Goal: Manage account settings

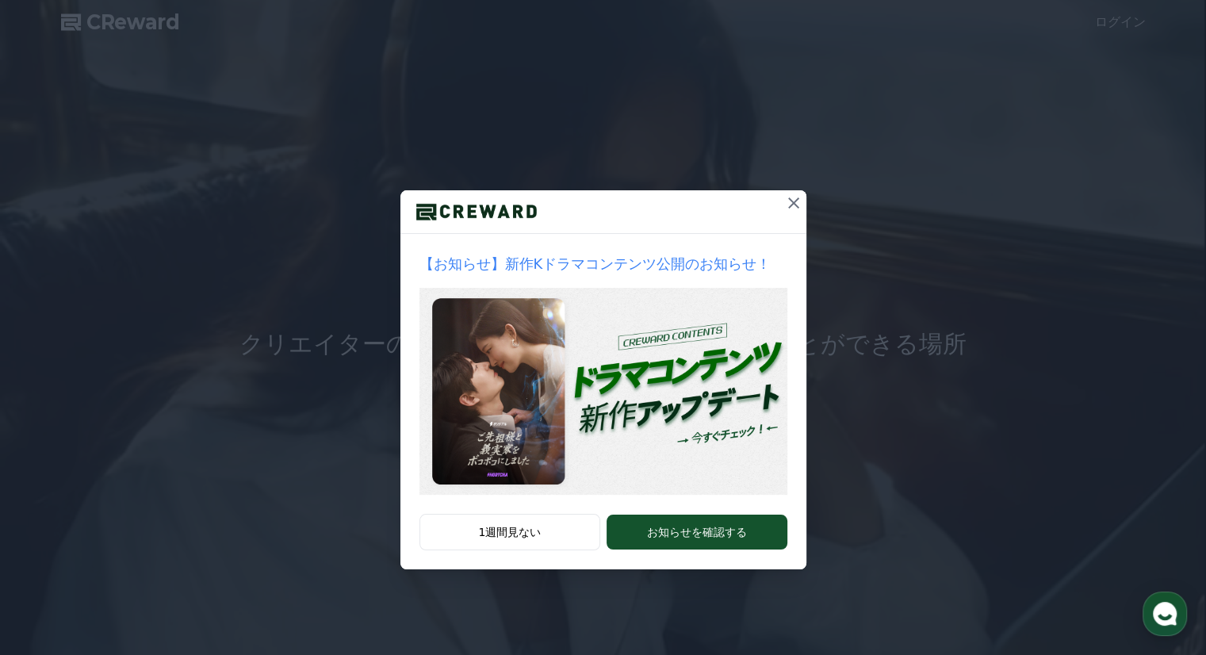
click at [791, 206] on icon at bounding box center [793, 202] width 19 height 19
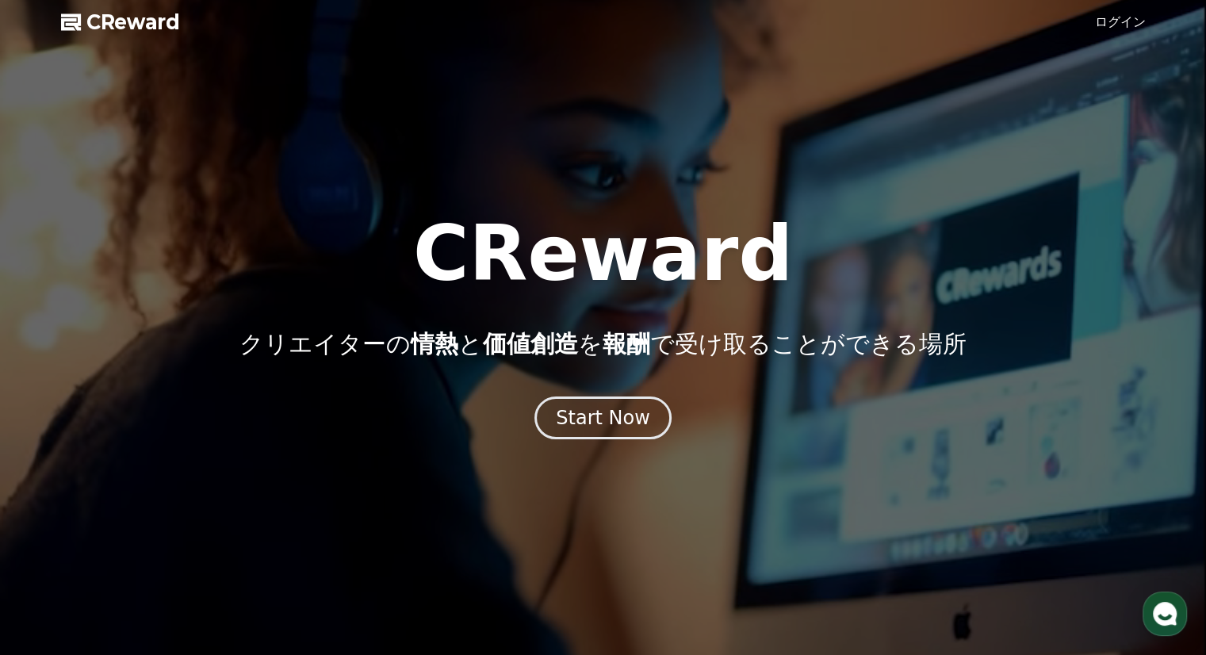
click at [1135, 23] on link "ログイン" at bounding box center [1120, 22] width 51 height 19
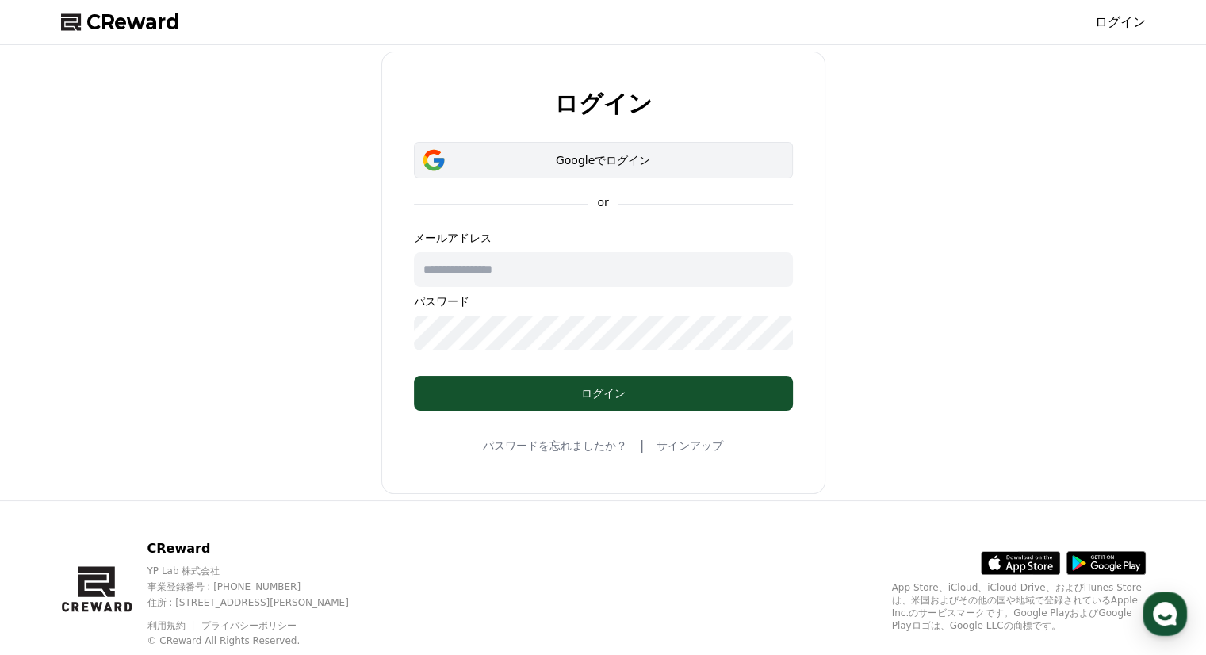
click at [734, 172] on button "Googleでログイン" at bounding box center [603, 160] width 379 height 36
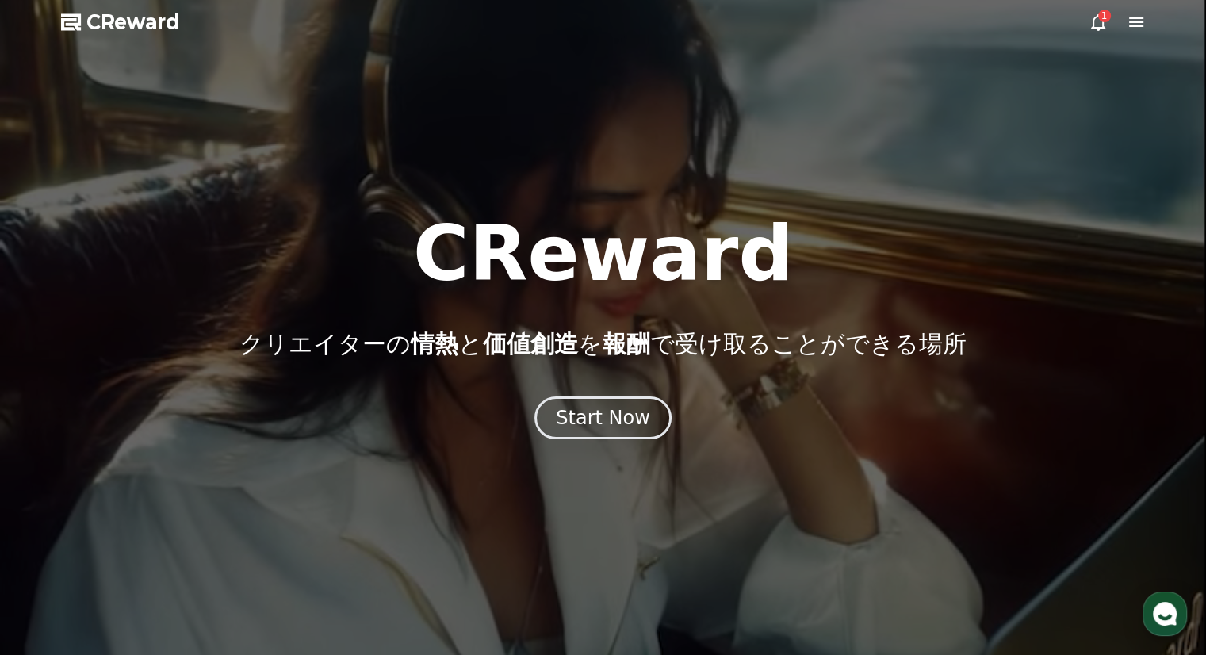
click at [1105, 23] on icon at bounding box center [1097, 22] width 19 height 19
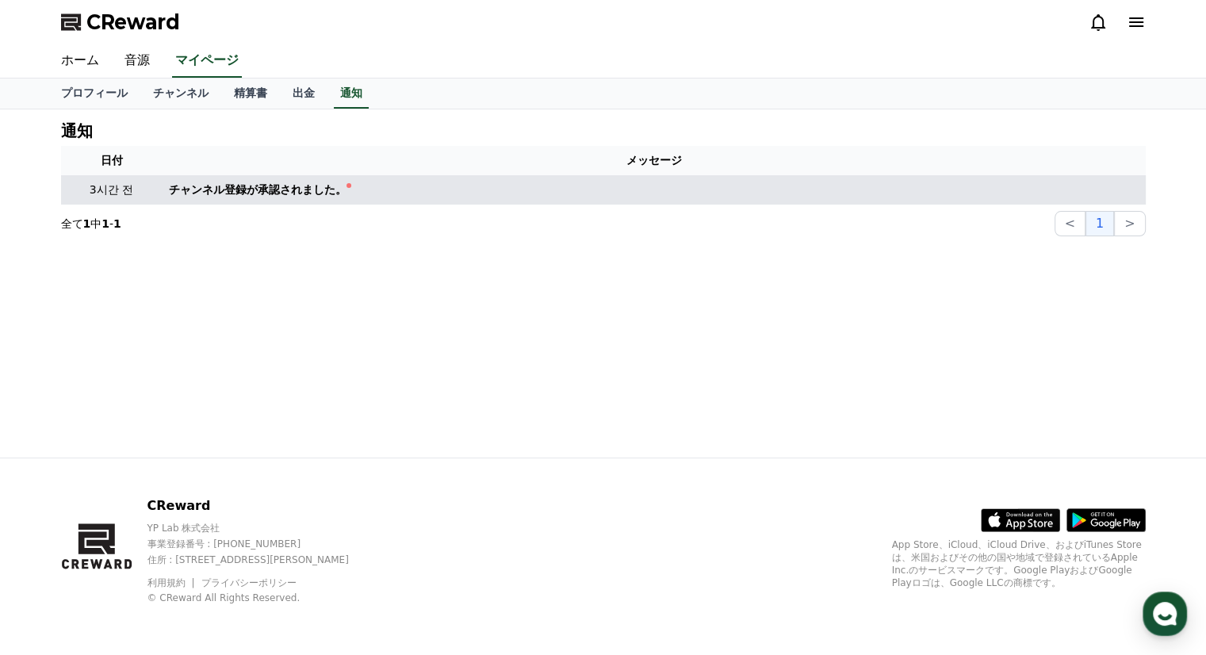
click at [206, 177] on td "チャンネル登録が承認されました。" at bounding box center [654, 189] width 983 height 29
click at [213, 182] on div "チャンネル登録が承認されました。" at bounding box center [258, 190] width 178 height 17
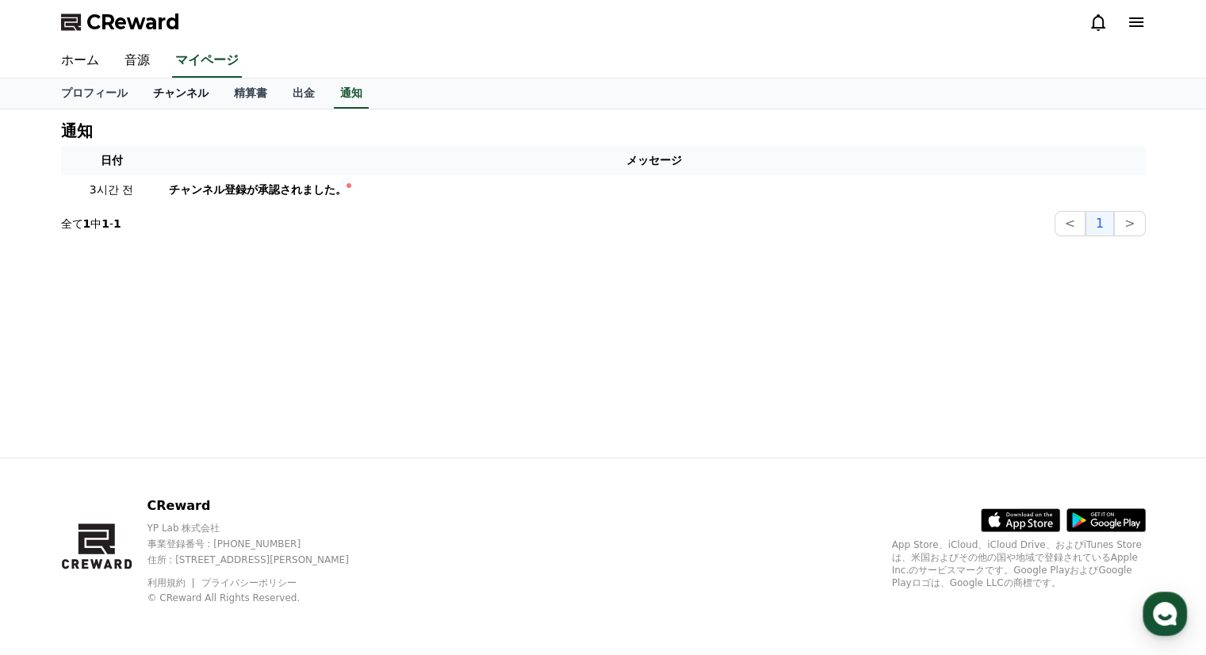
click at [187, 101] on link "チャンネル" at bounding box center [180, 93] width 81 height 30
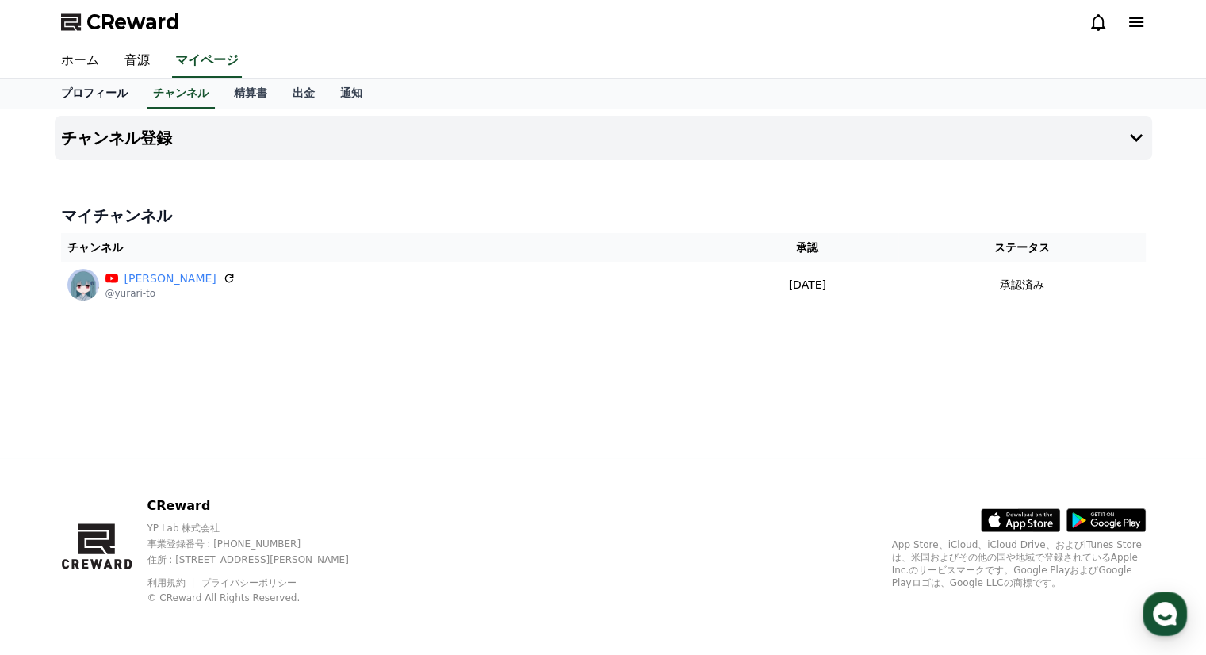
click at [112, 89] on link "プロフィール" at bounding box center [94, 93] width 92 height 30
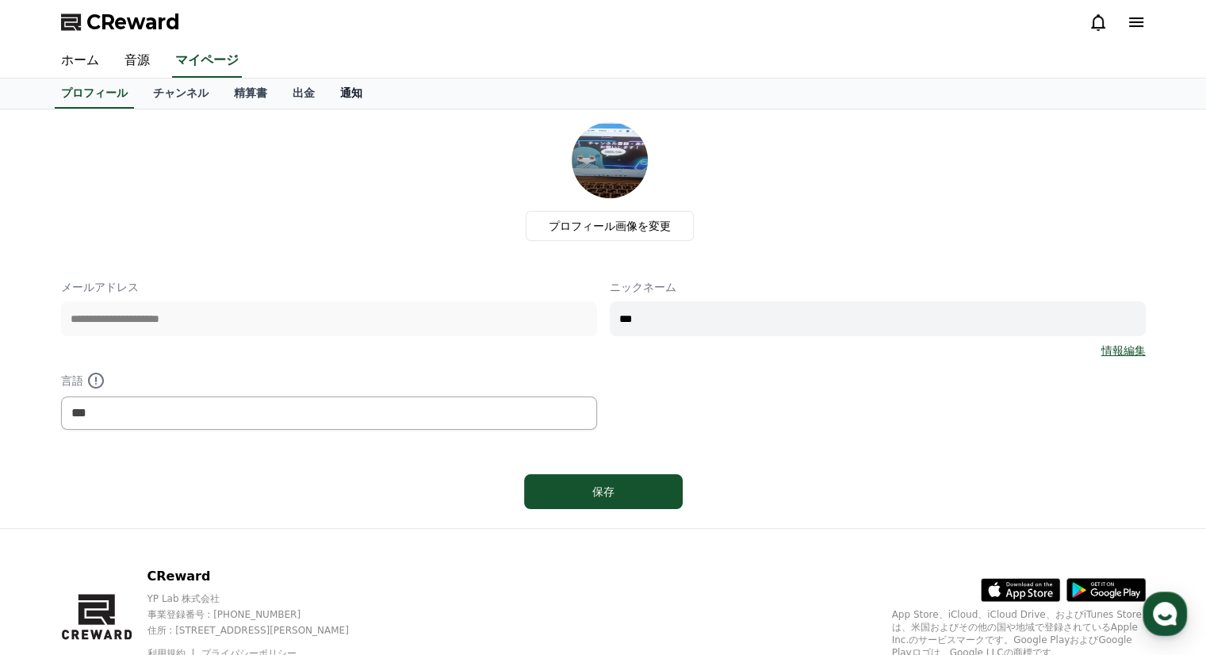
click at [327, 87] on link "通知" at bounding box center [351, 93] width 48 height 30
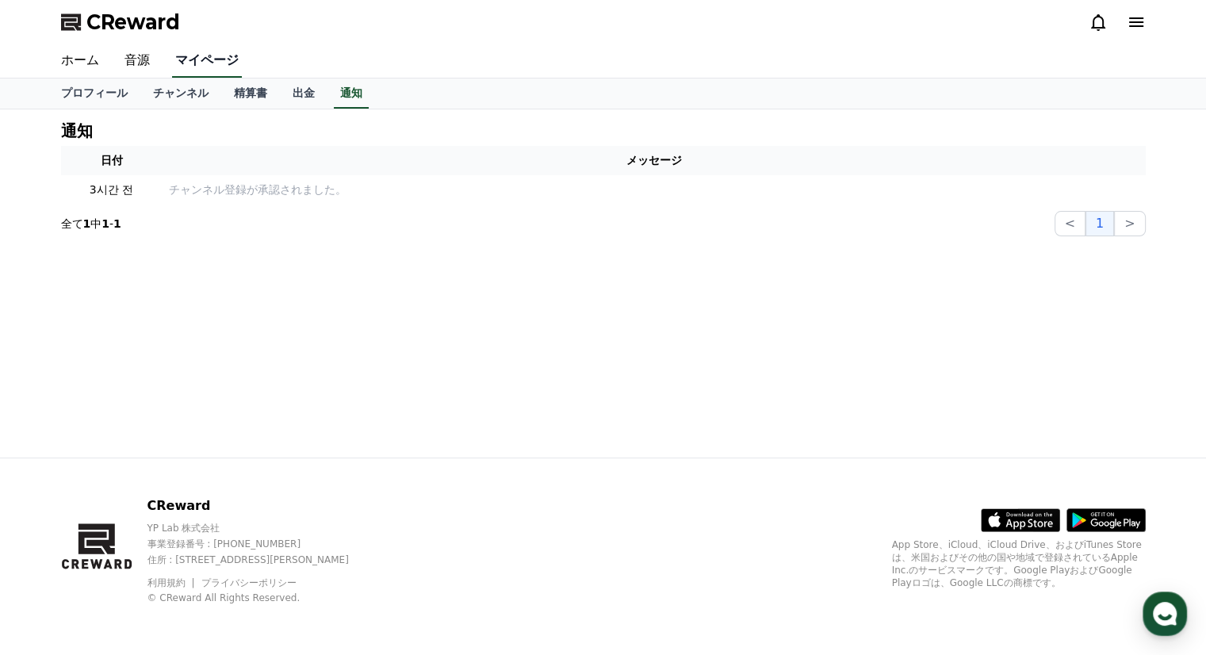
click at [198, 64] on link "マイページ" at bounding box center [207, 60] width 70 height 33
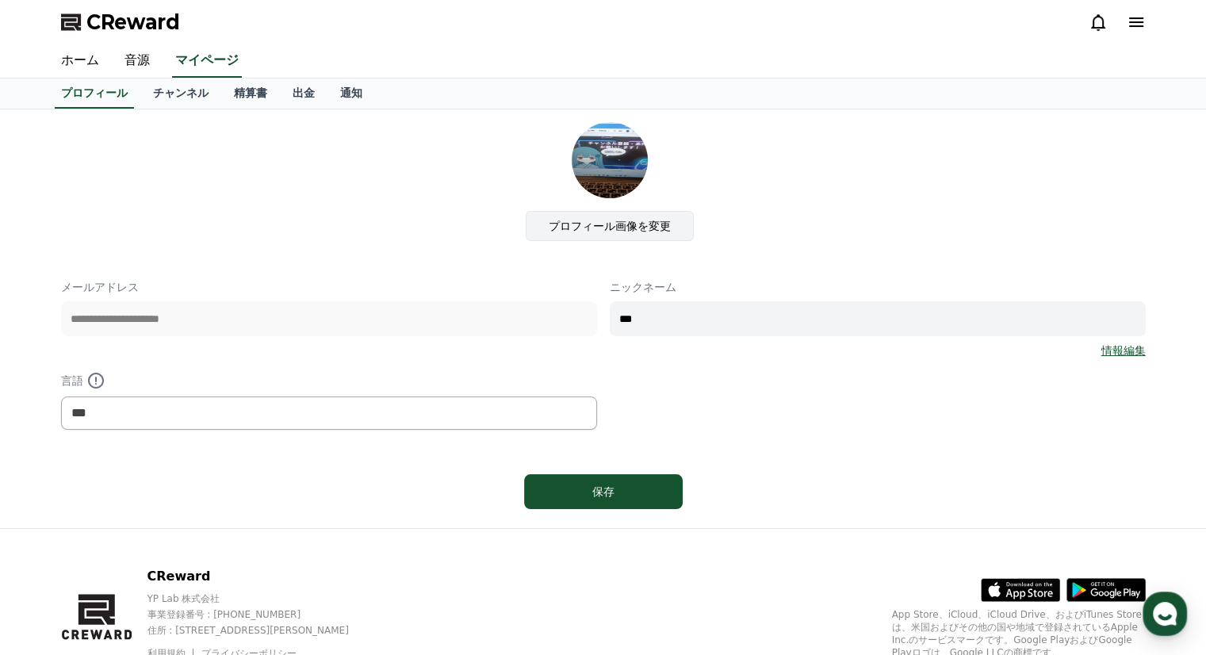
click at [595, 224] on label "プロフィール画像を変更" at bounding box center [610, 226] width 168 height 30
click at [0, 0] on input "プロフィール画像を変更" at bounding box center [0, 0] width 0 height 0
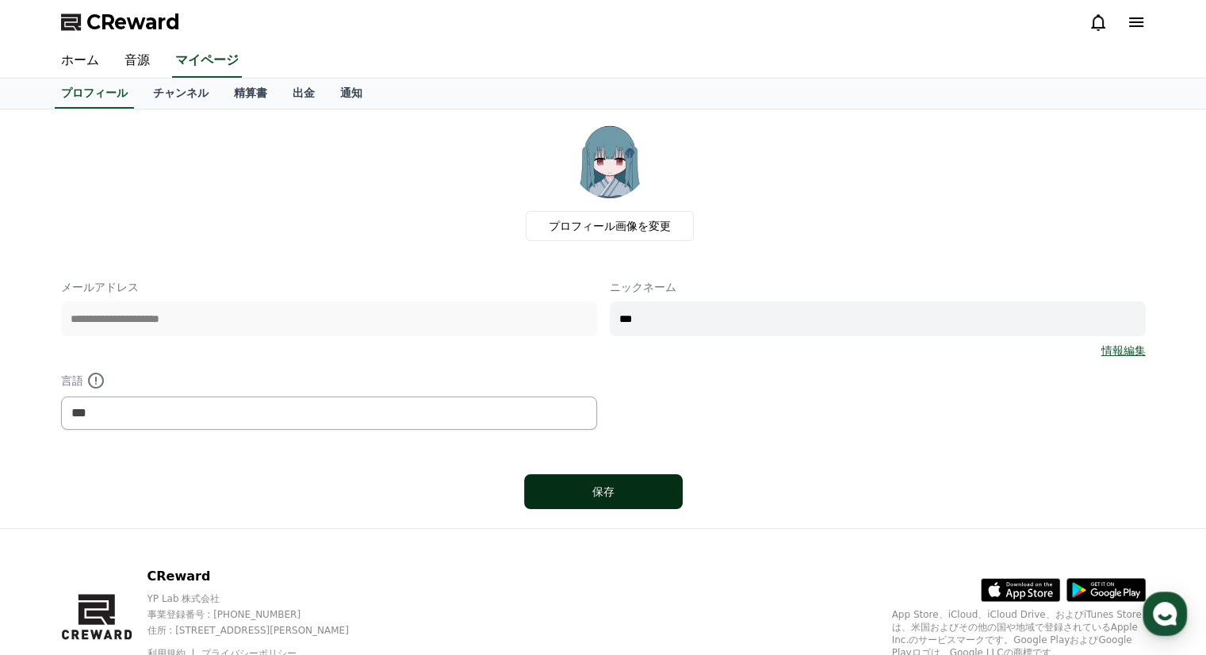
click at [653, 485] on button "保存" at bounding box center [603, 491] width 159 height 35
click at [280, 90] on link "出金" at bounding box center [304, 93] width 48 height 30
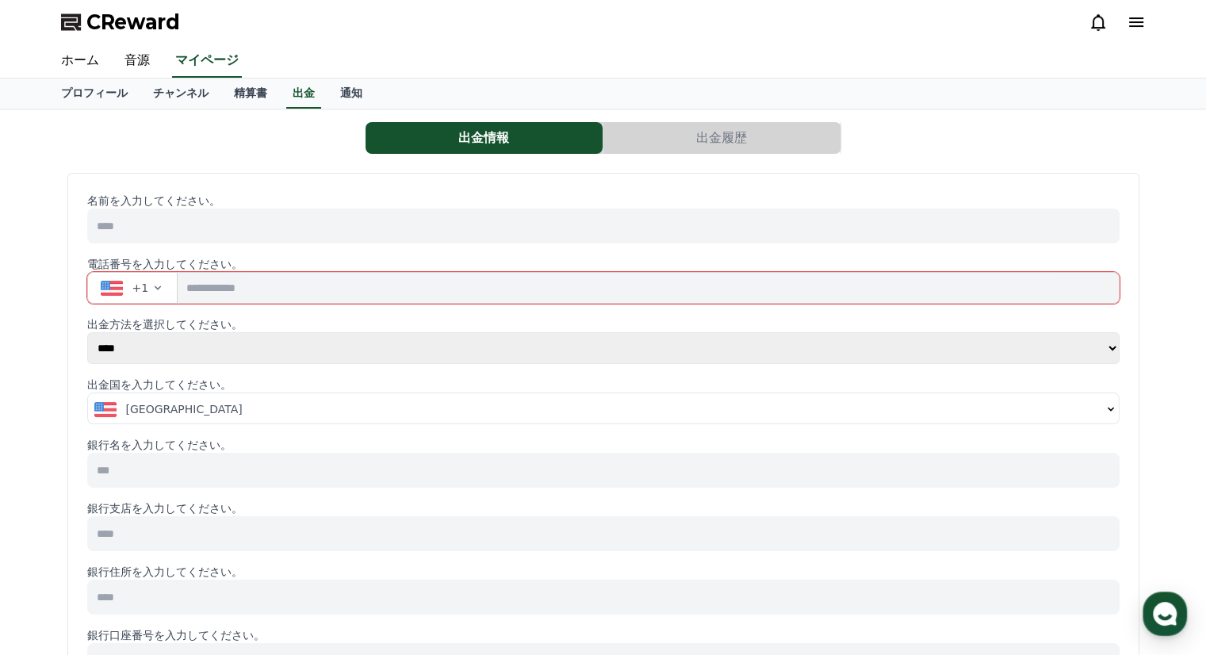
click at [689, 128] on button "出金履歴" at bounding box center [721, 138] width 237 height 32
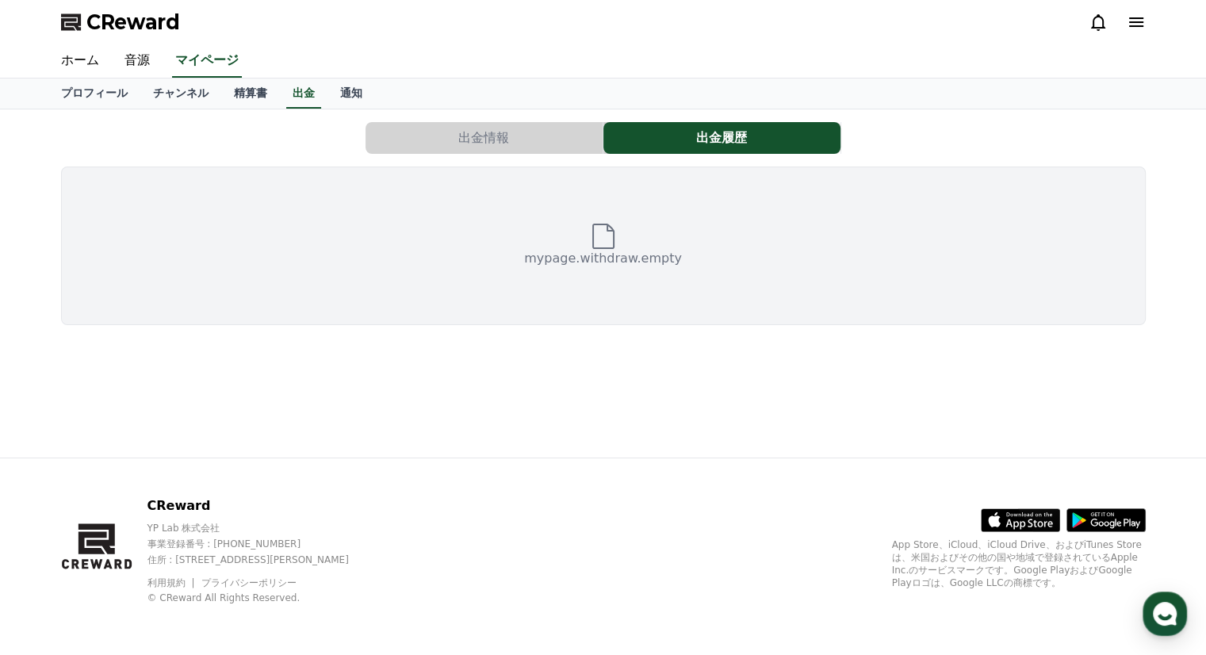
click at [549, 130] on button "出金情報" at bounding box center [483, 138] width 237 height 32
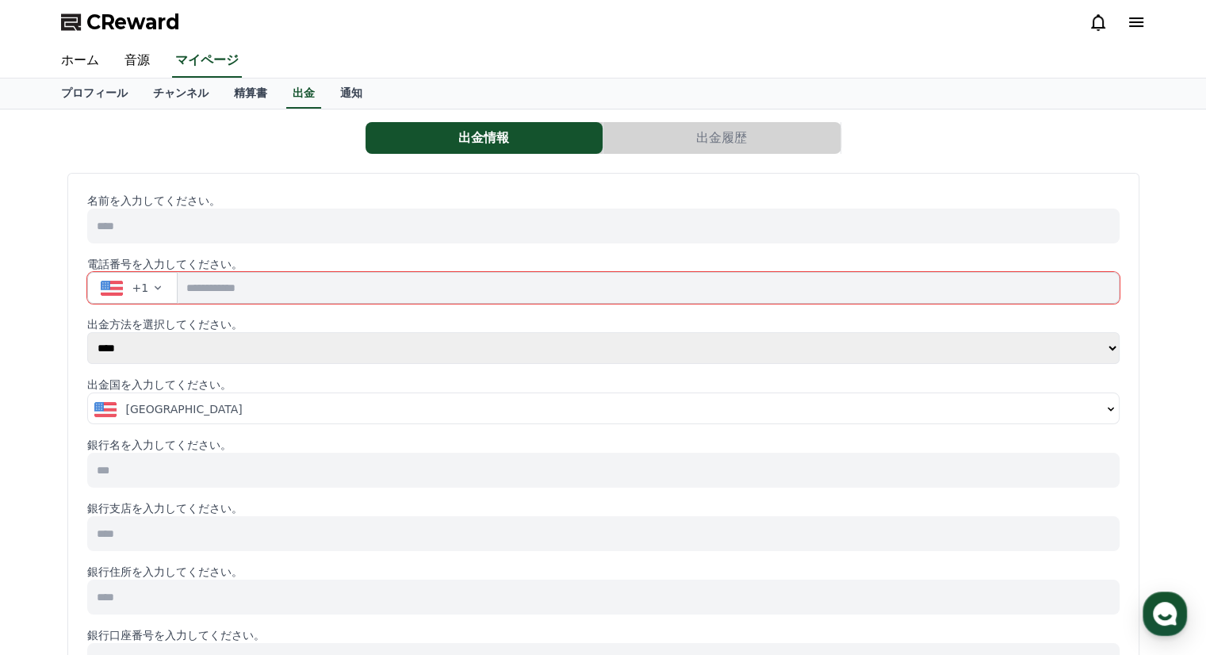
click at [140, 289] on span "+1" at bounding box center [140, 288] width 17 height 16
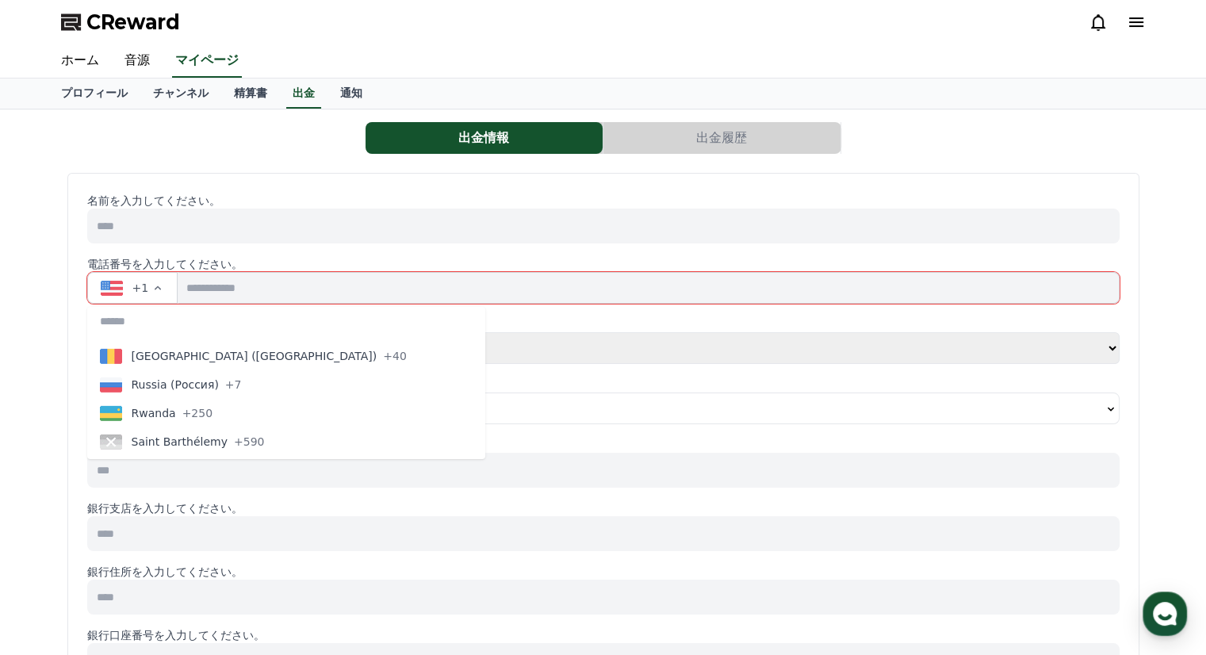
scroll to position [5153, 0]
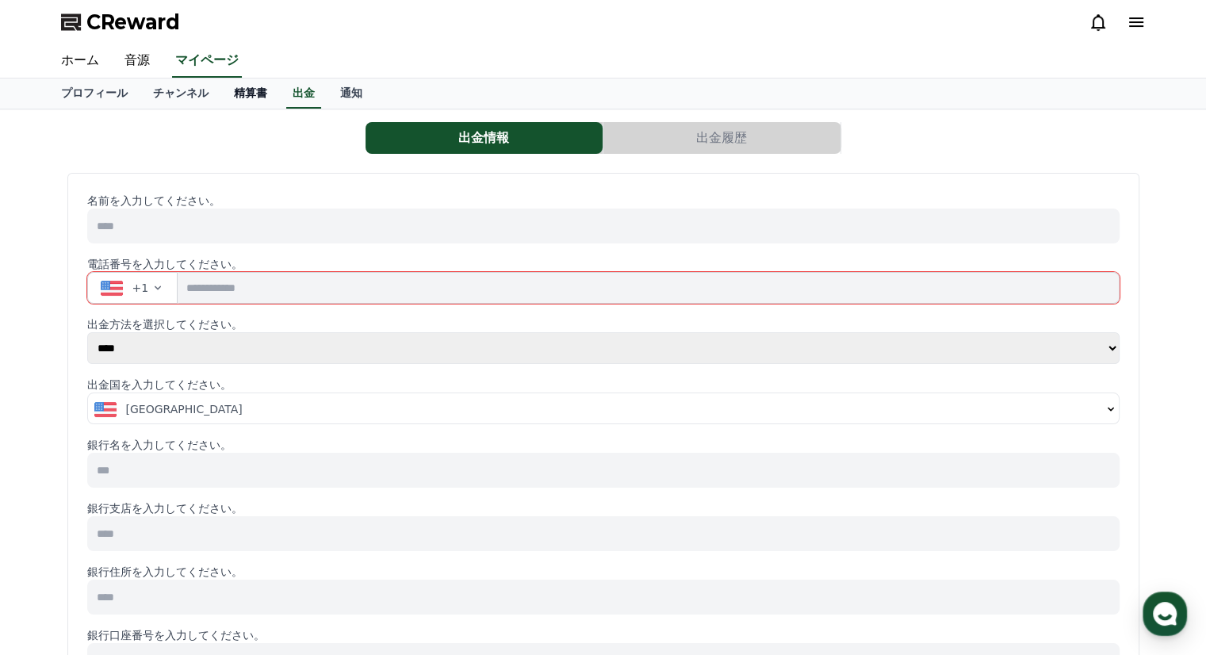
click at [223, 99] on link "精算書" at bounding box center [250, 93] width 59 height 30
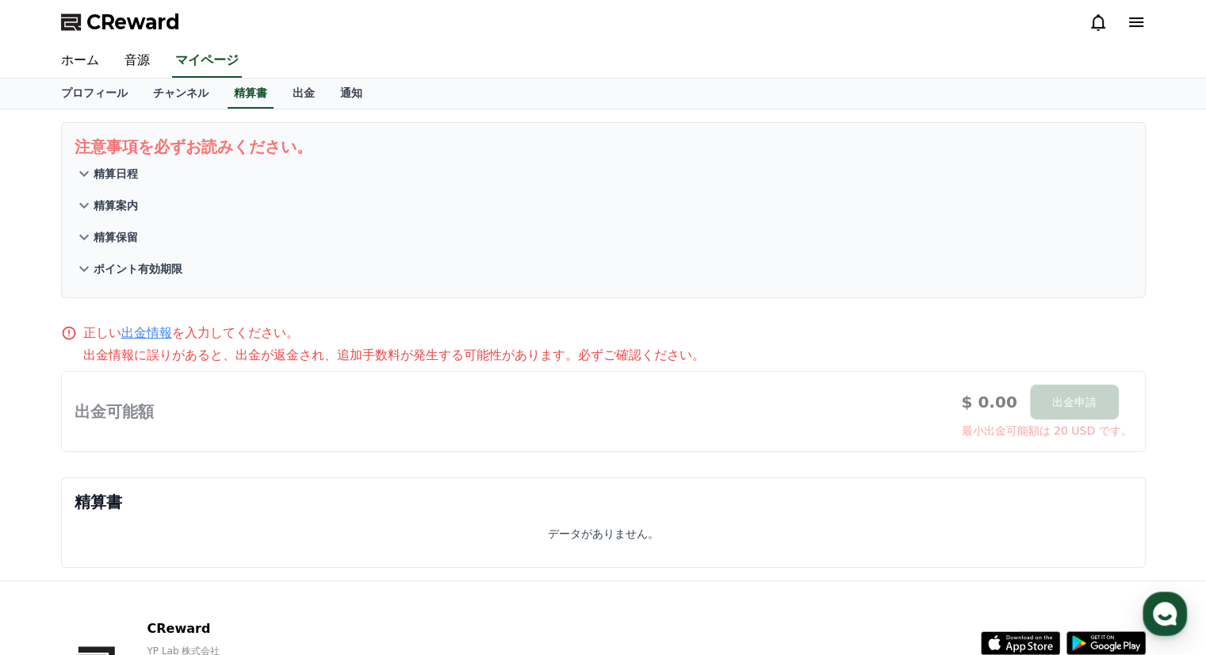
click at [109, 176] on p "精算日程" at bounding box center [116, 174] width 44 height 16
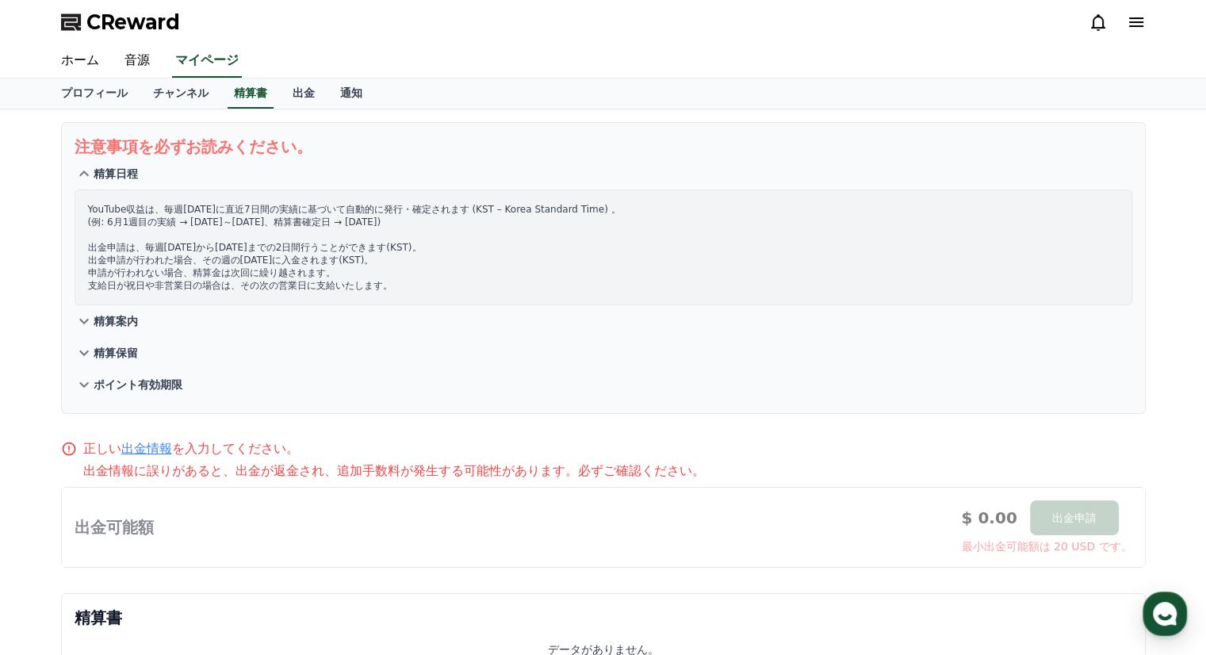
click at [109, 176] on p "精算日程" at bounding box center [116, 174] width 44 height 16
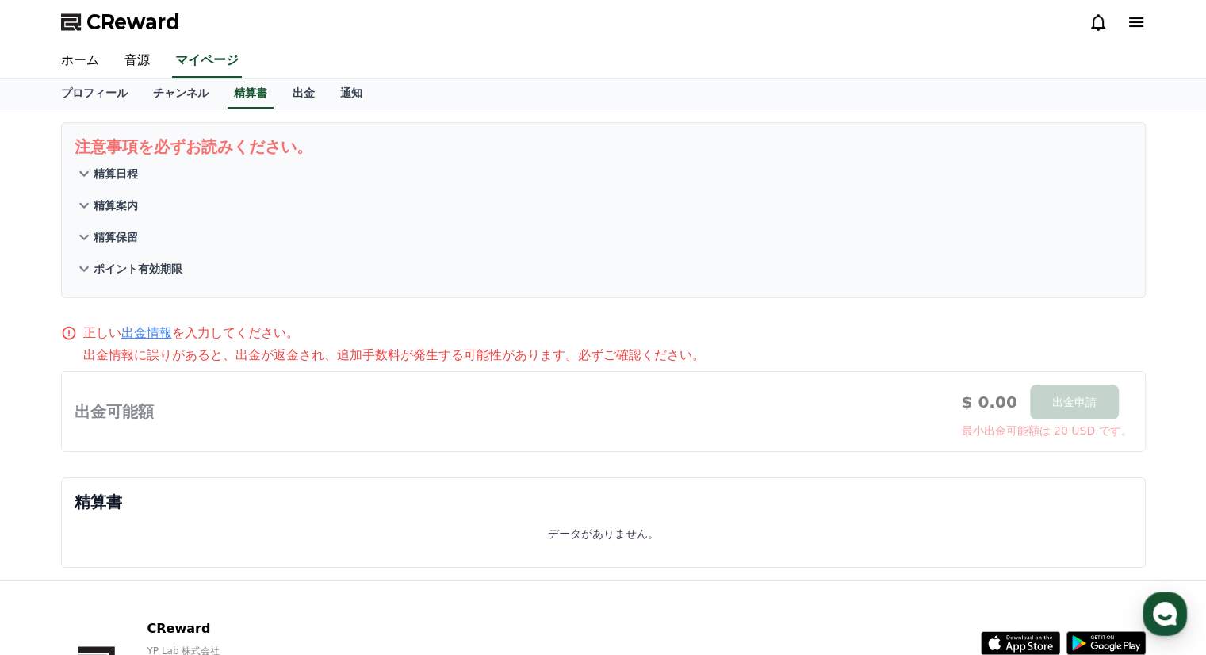
click at [135, 197] on p "精算案内" at bounding box center [116, 205] width 44 height 16
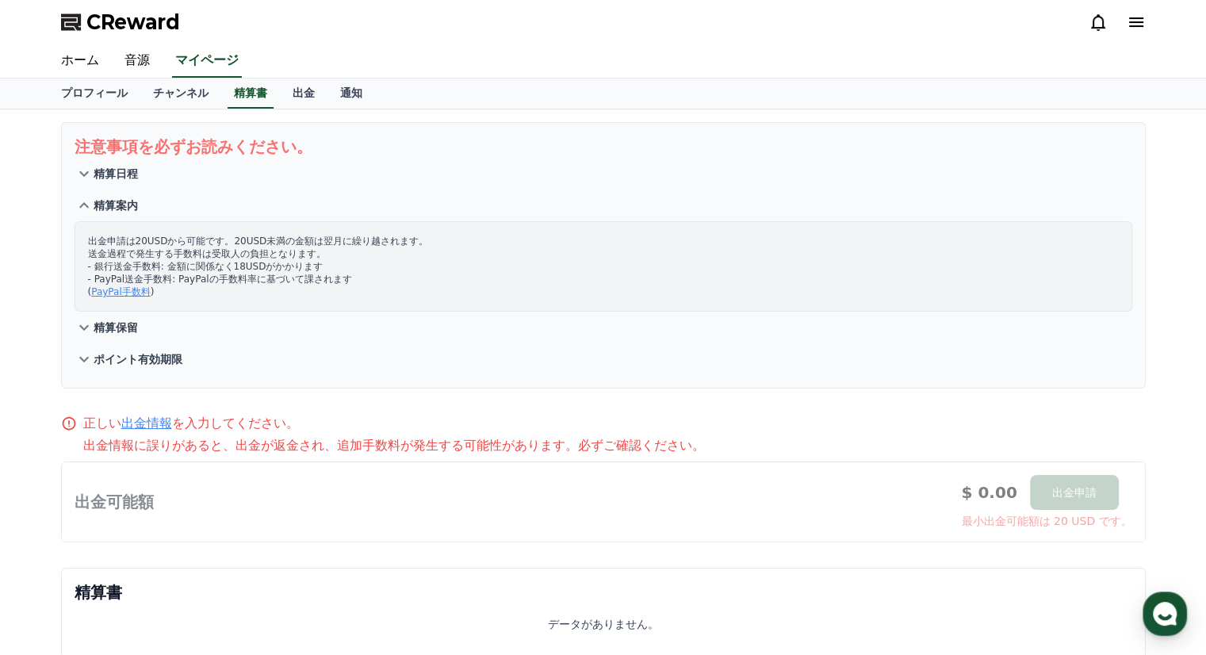
click at [122, 212] on p "精算案内" at bounding box center [116, 205] width 44 height 16
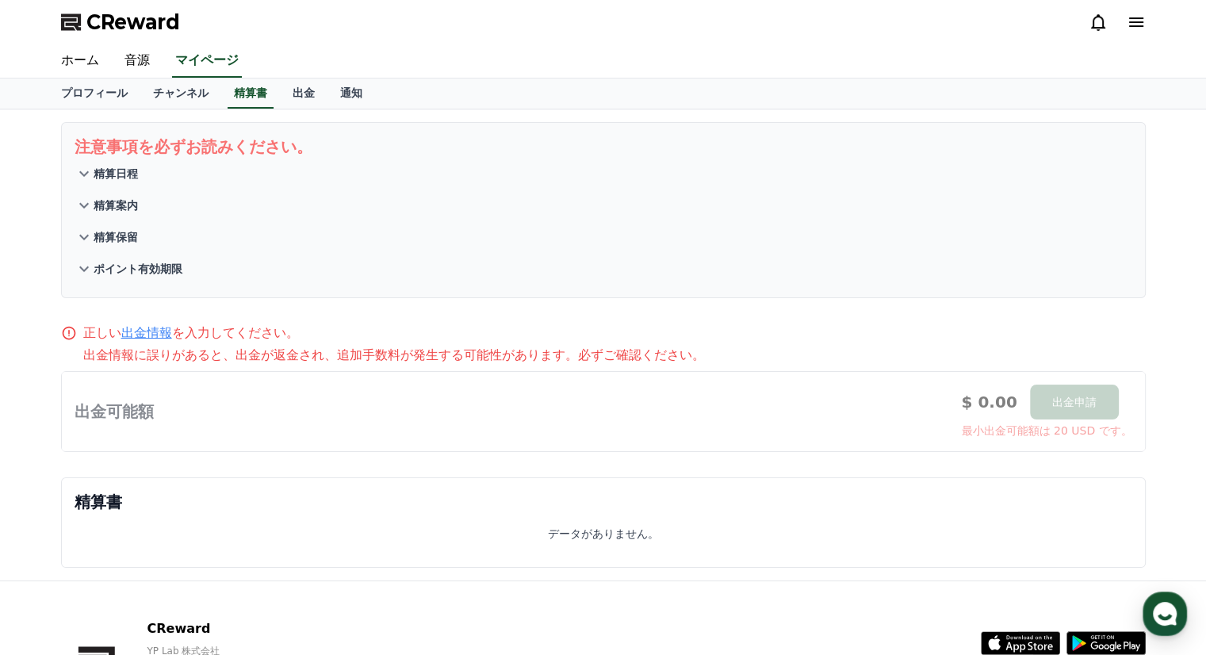
click at [117, 225] on button "精算保留" at bounding box center [603, 237] width 1057 height 32
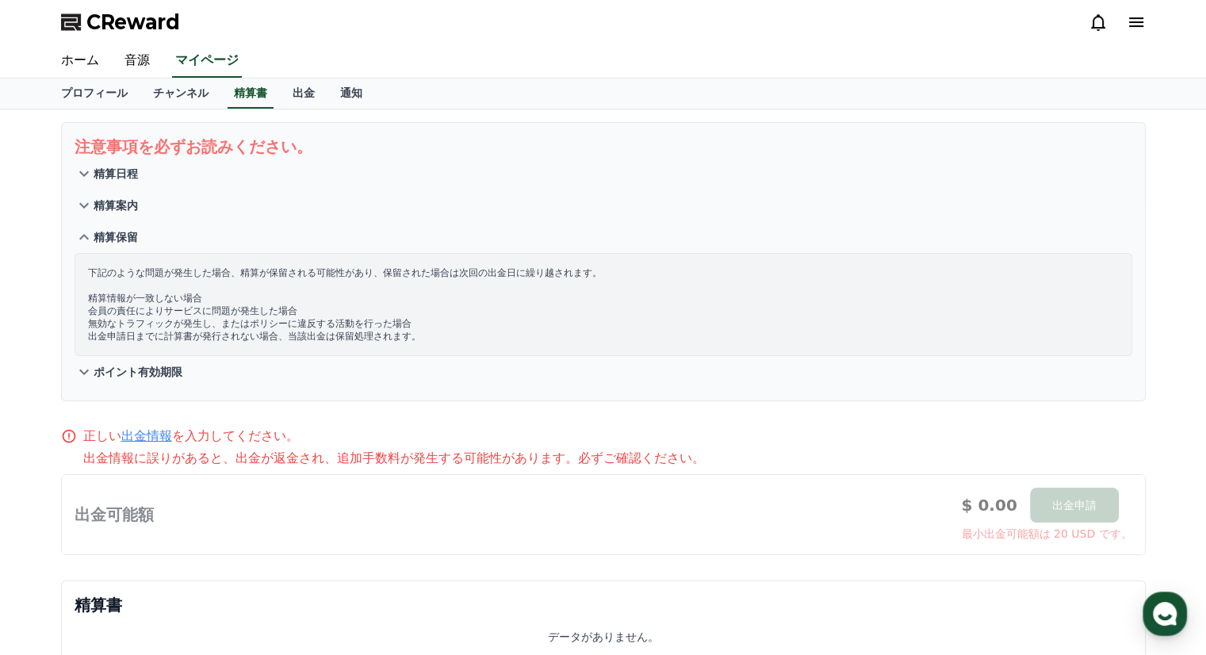
click at [117, 225] on button "精算保留" at bounding box center [603, 237] width 1057 height 32
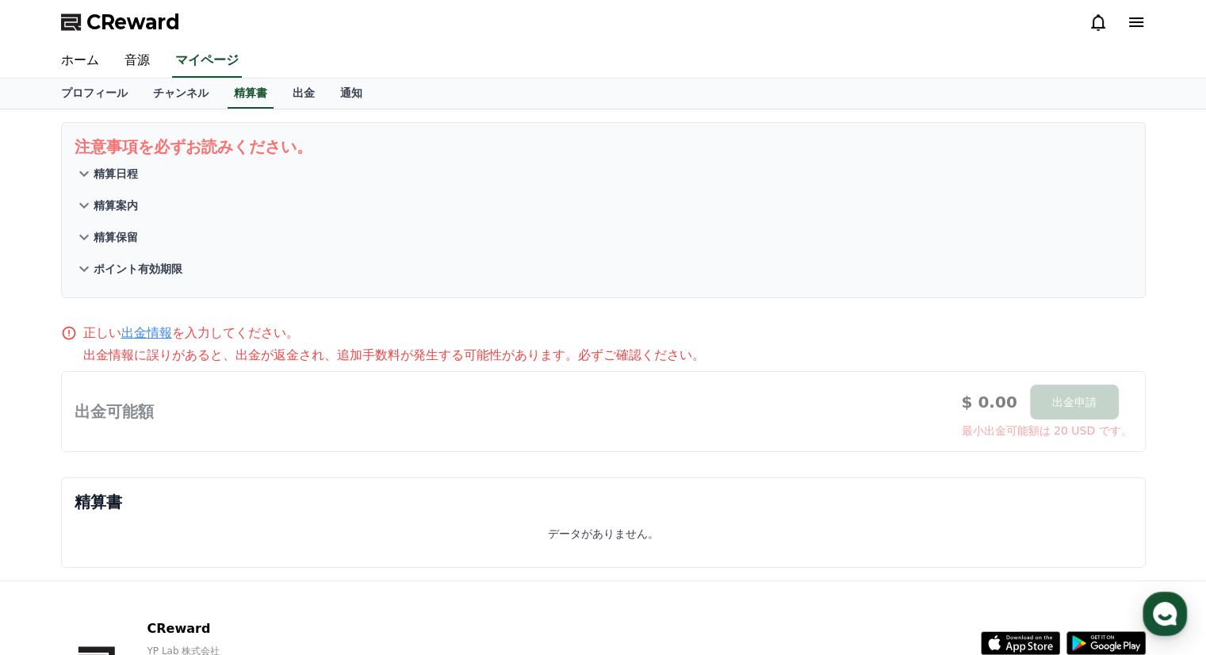
click at [117, 250] on button "精算保留" at bounding box center [603, 237] width 1057 height 32
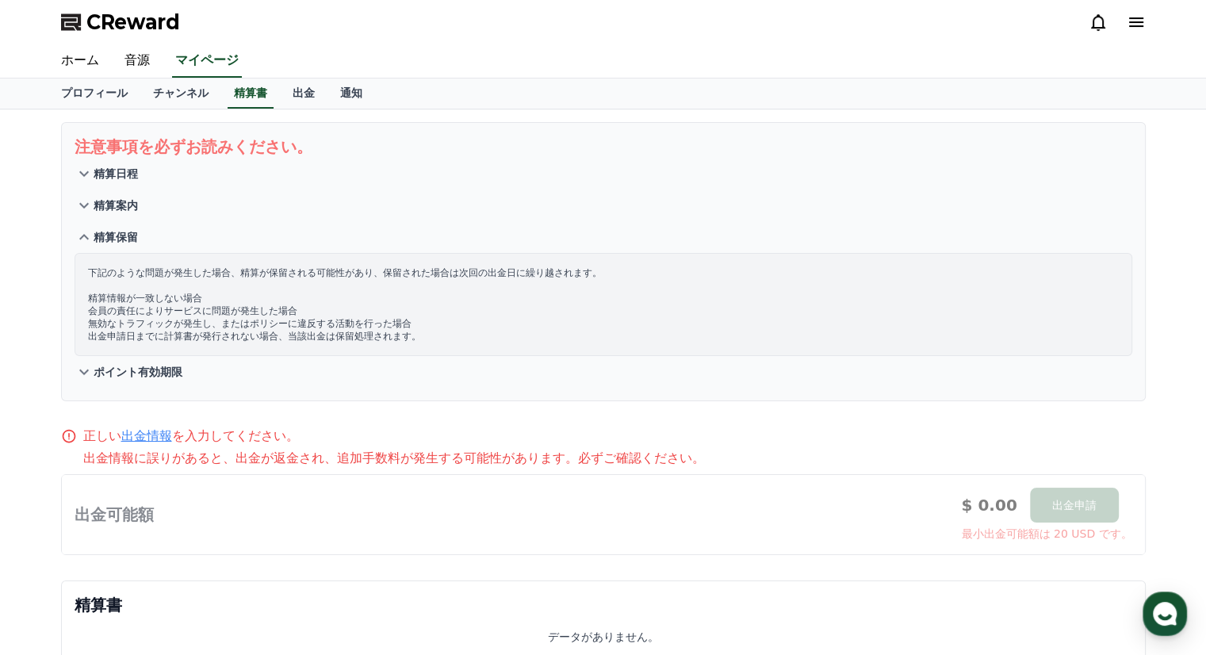
click at [117, 241] on p "精算保留" at bounding box center [116, 237] width 44 height 16
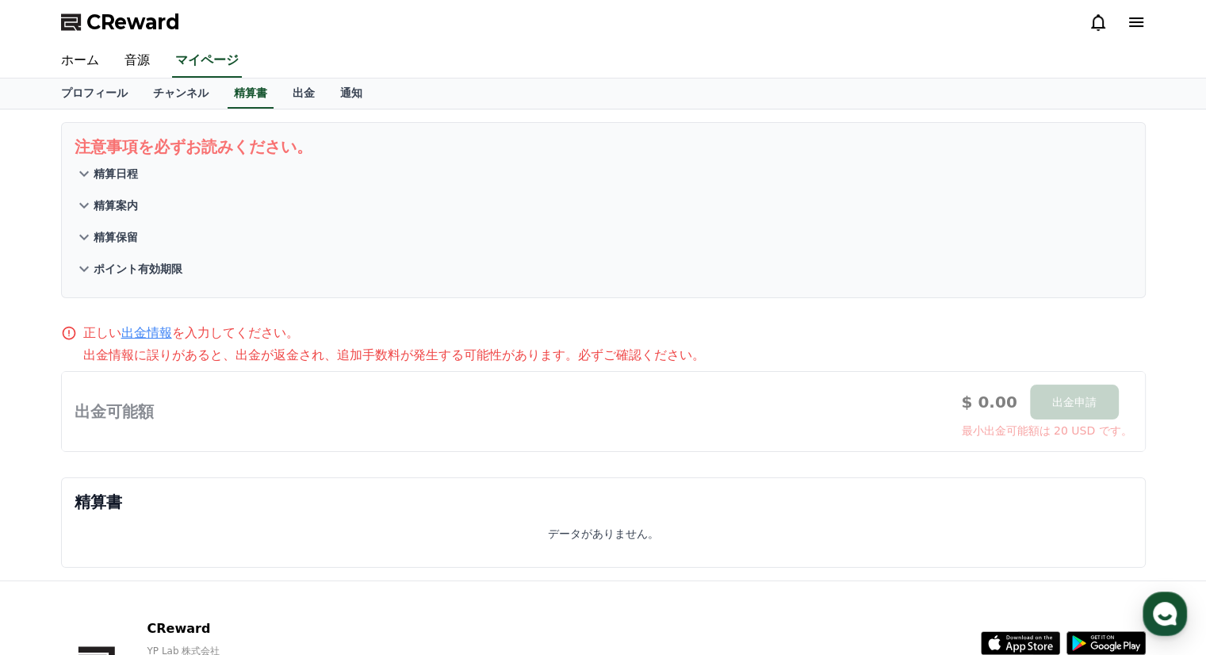
click at [126, 276] on button "ポイント有効期限" at bounding box center [603, 269] width 1057 height 32
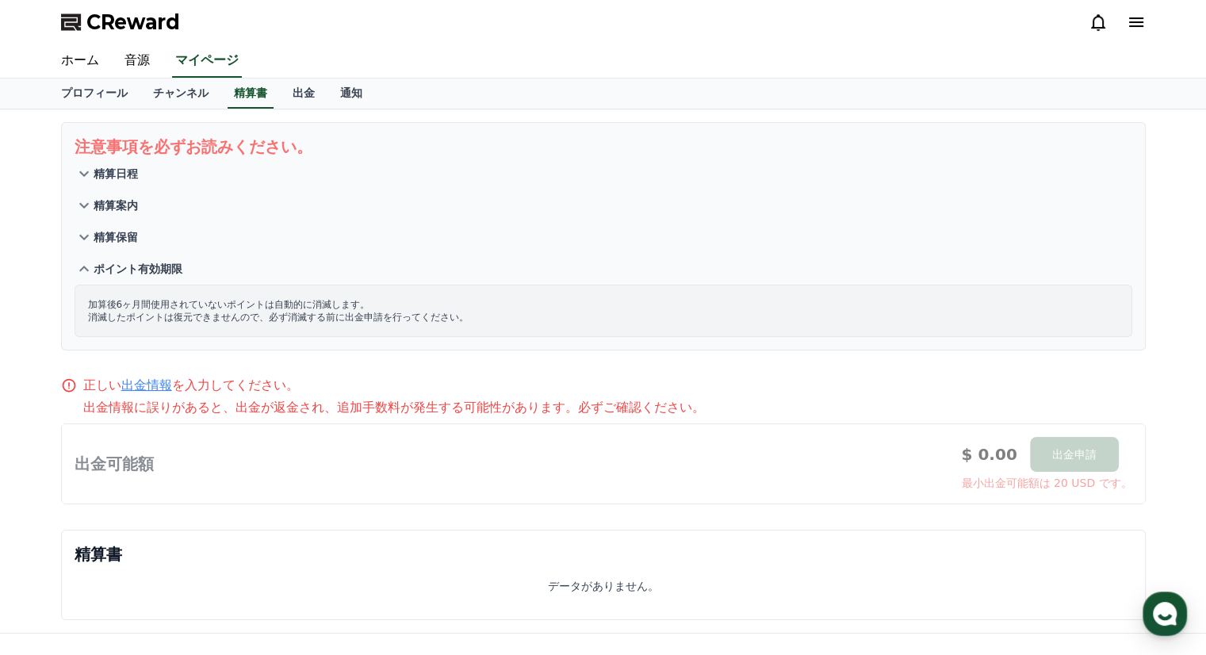
click at [128, 273] on p "ポイント有効期限" at bounding box center [138, 269] width 89 height 16
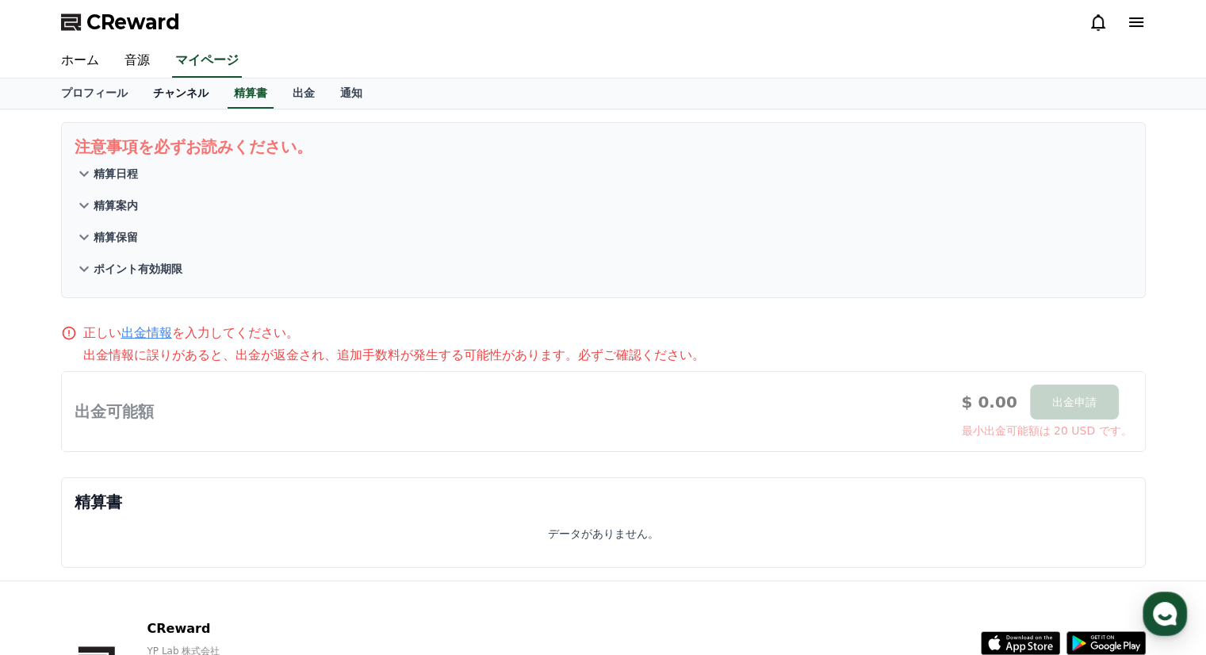
click at [140, 86] on link "チャンネル" at bounding box center [180, 93] width 81 height 30
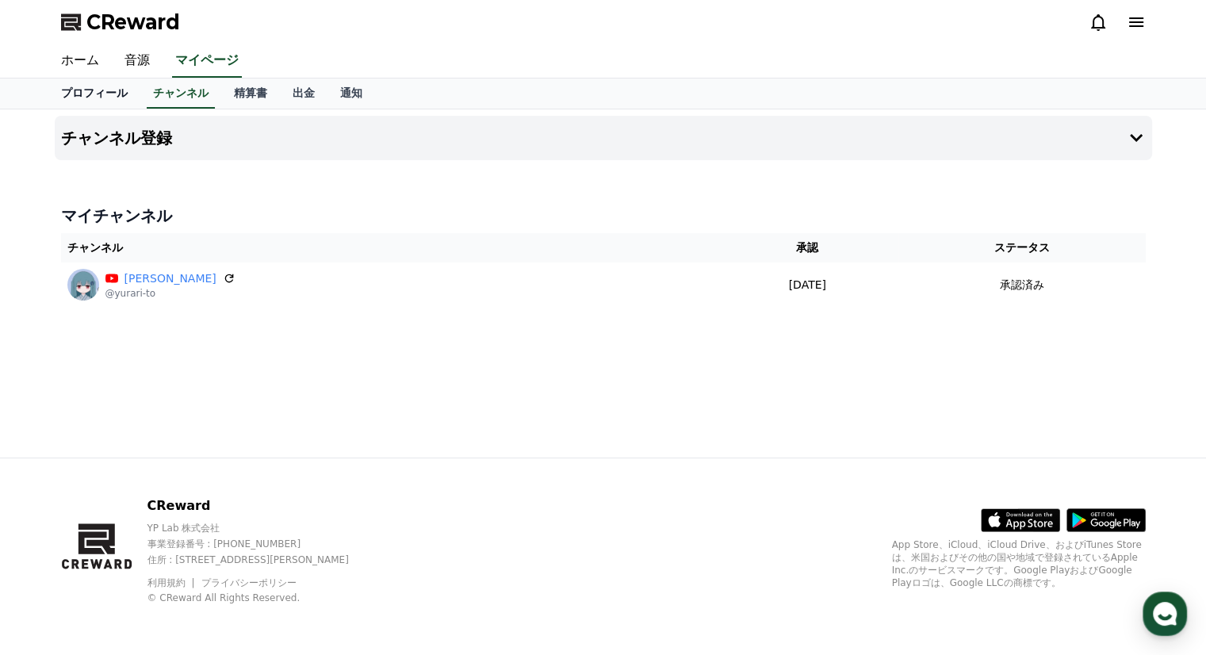
click at [90, 88] on link "プロフィール" at bounding box center [94, 93] width 92 height 30
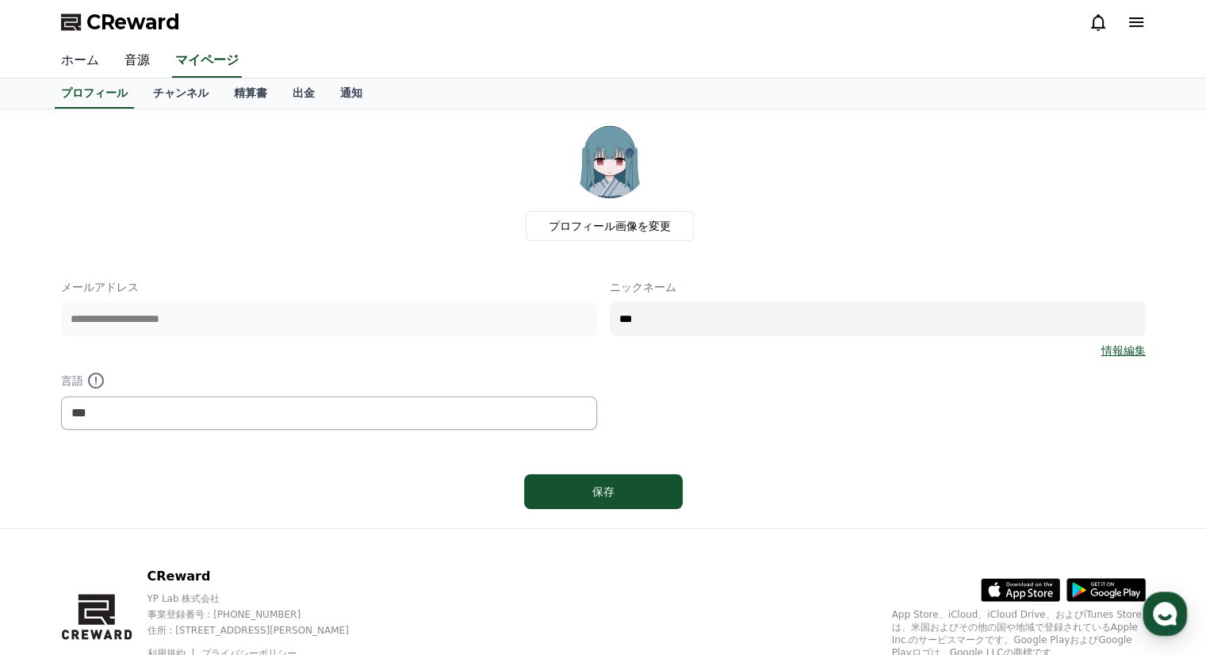
click at [83, 61] on link "ホーム" at bounding box center [79, 60] width 63 height 33
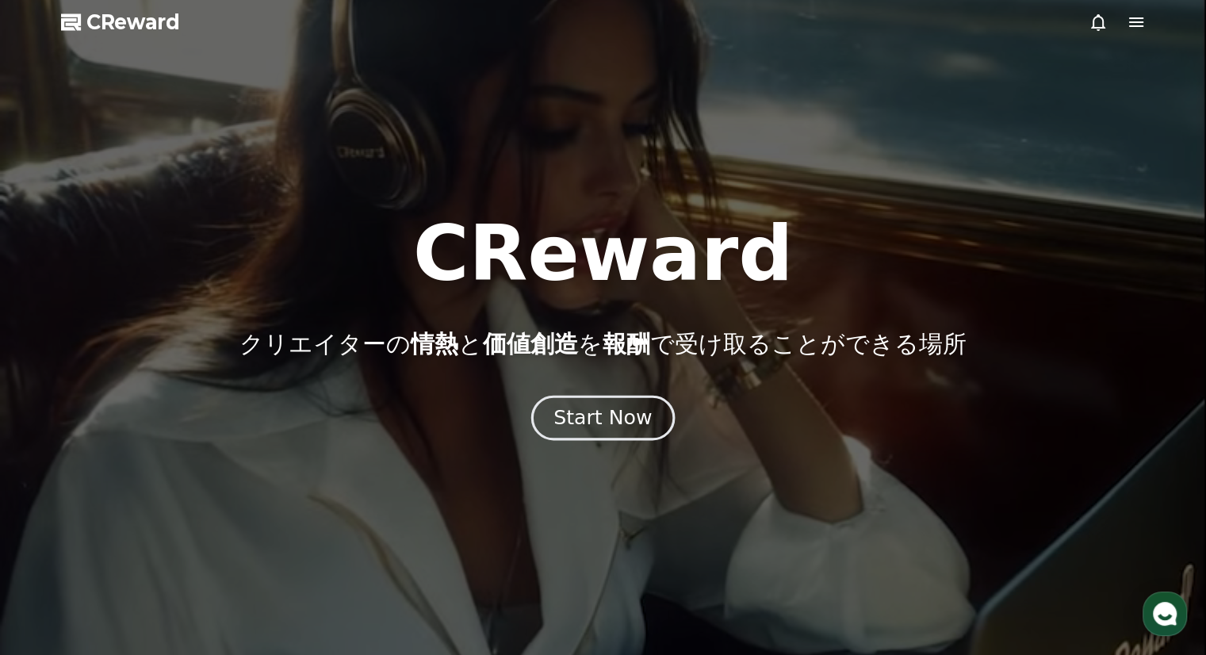
click at [583, 417] on div "Start Now" at bounding box center [602, 417] width 98 height 27
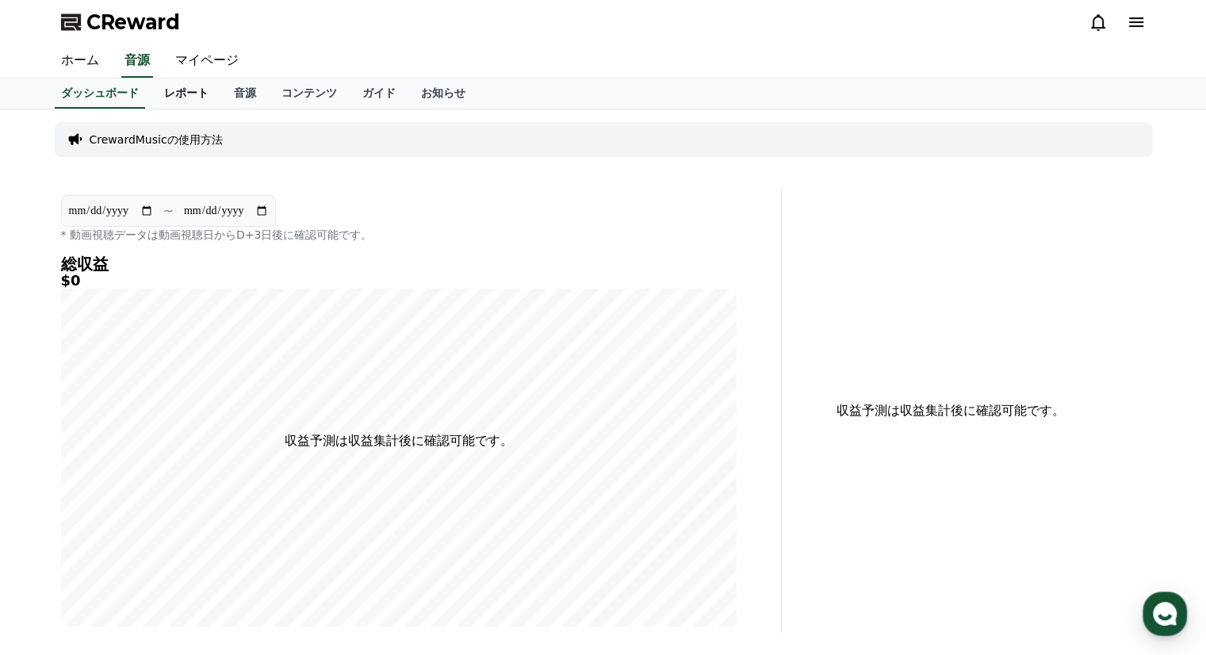
click at [176, 90] on link "レポート" at bounding box center [186, 93] width 70 height 30
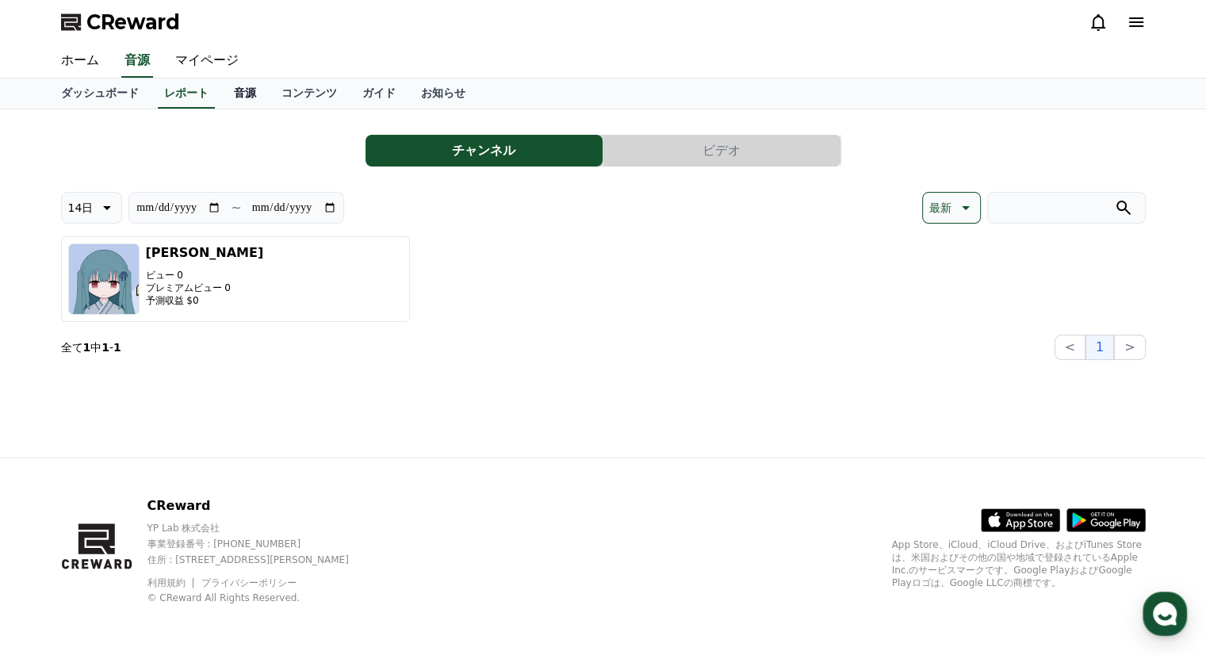
click at [221, 87] on link "音源" at bounding box center [245, 93] width 48 height 30
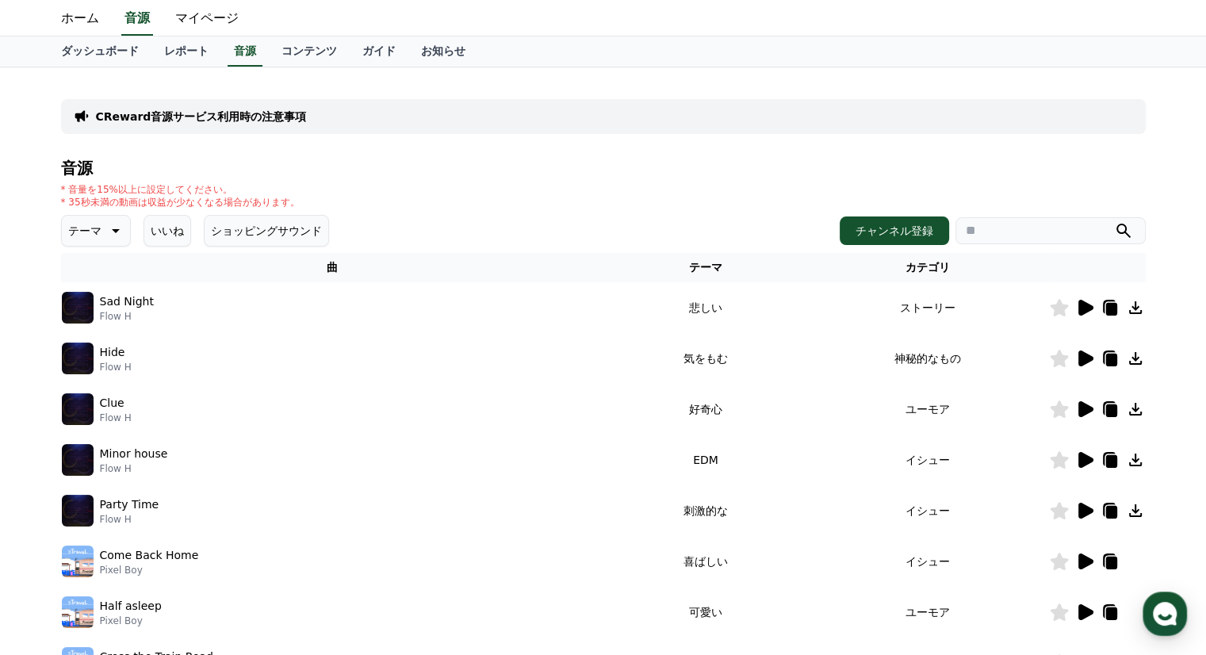
scroll to position [79, 0]
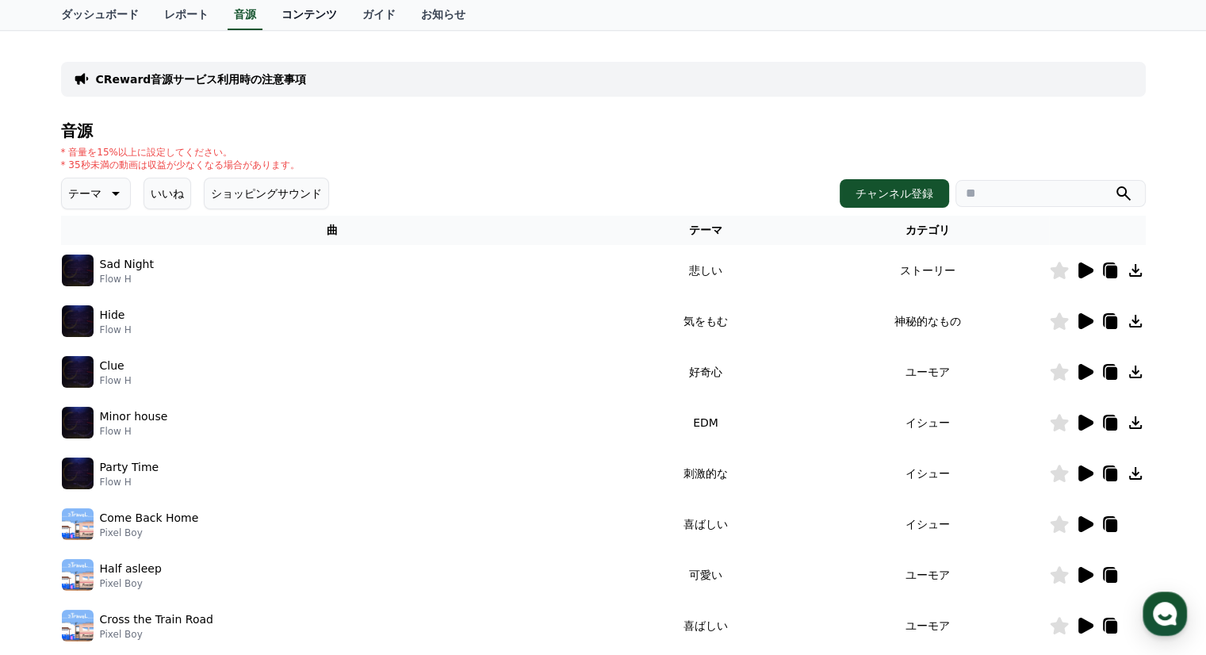
click at [281, 23] on link "コンテンツ" at bounding box center [309, 15] width 81 height 30
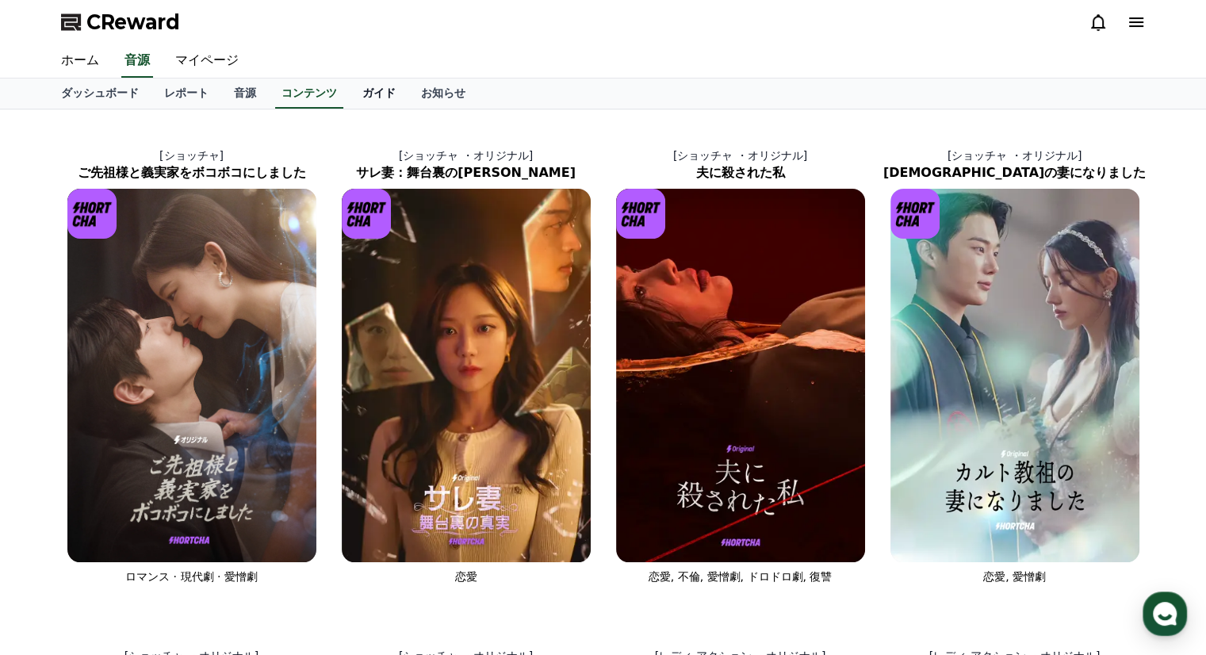
click at [350, 83] on link "ガイド" at bounding box center [379, 93] width 59 height 30
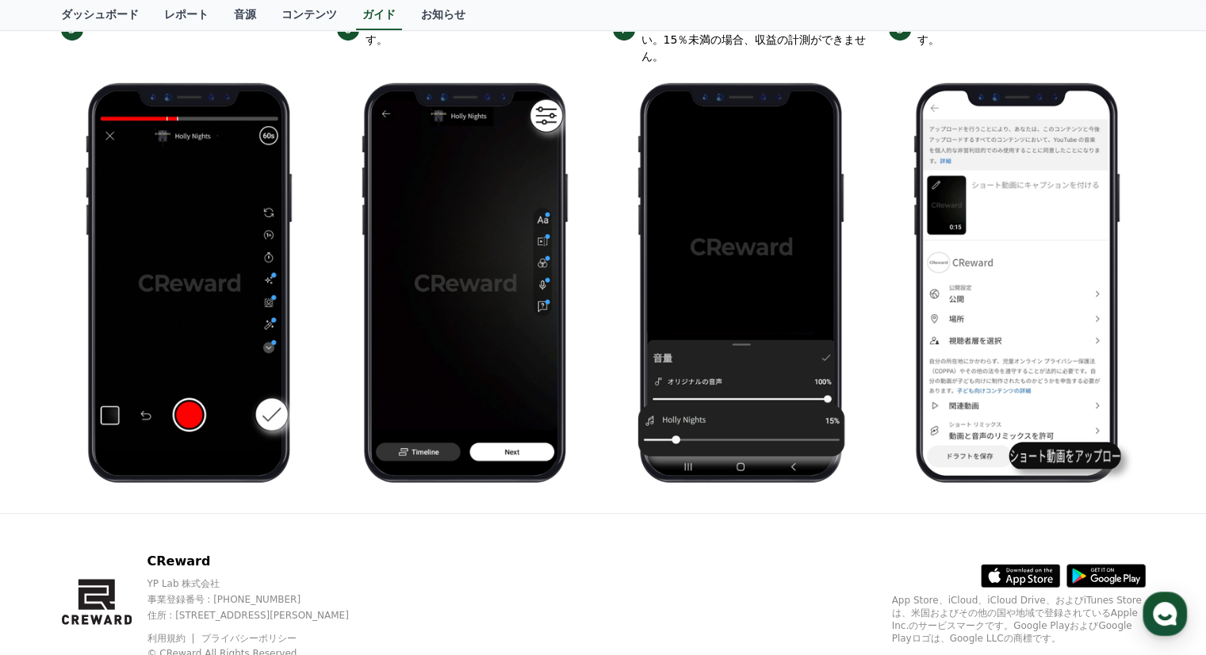
scroll to position [818, 0]
